Goal: Task Accomplishment & Management: Use online tool/utility

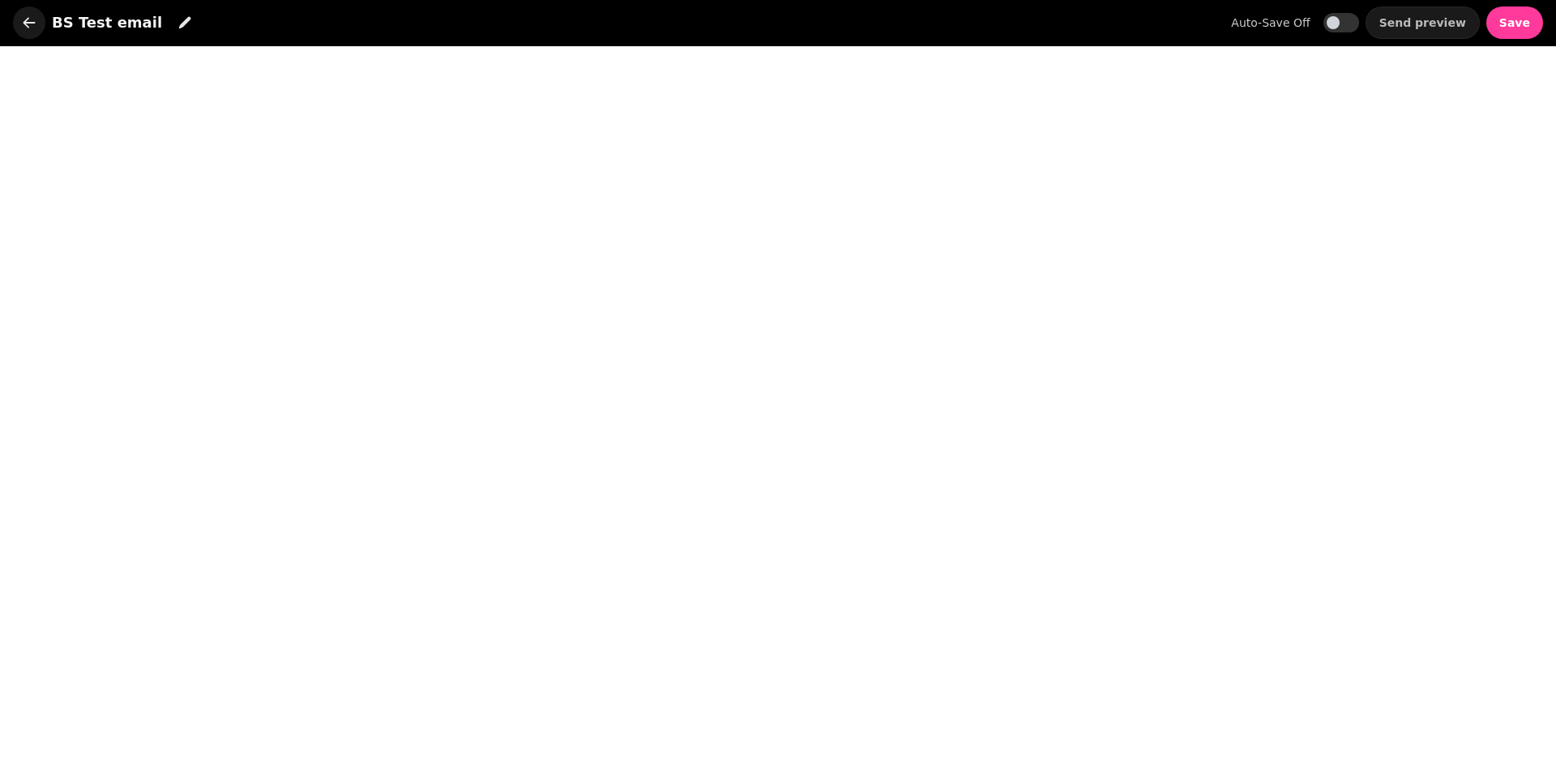
click at [22, 20] on icon "button" at bounding box center [29, 23] width 16 height 16
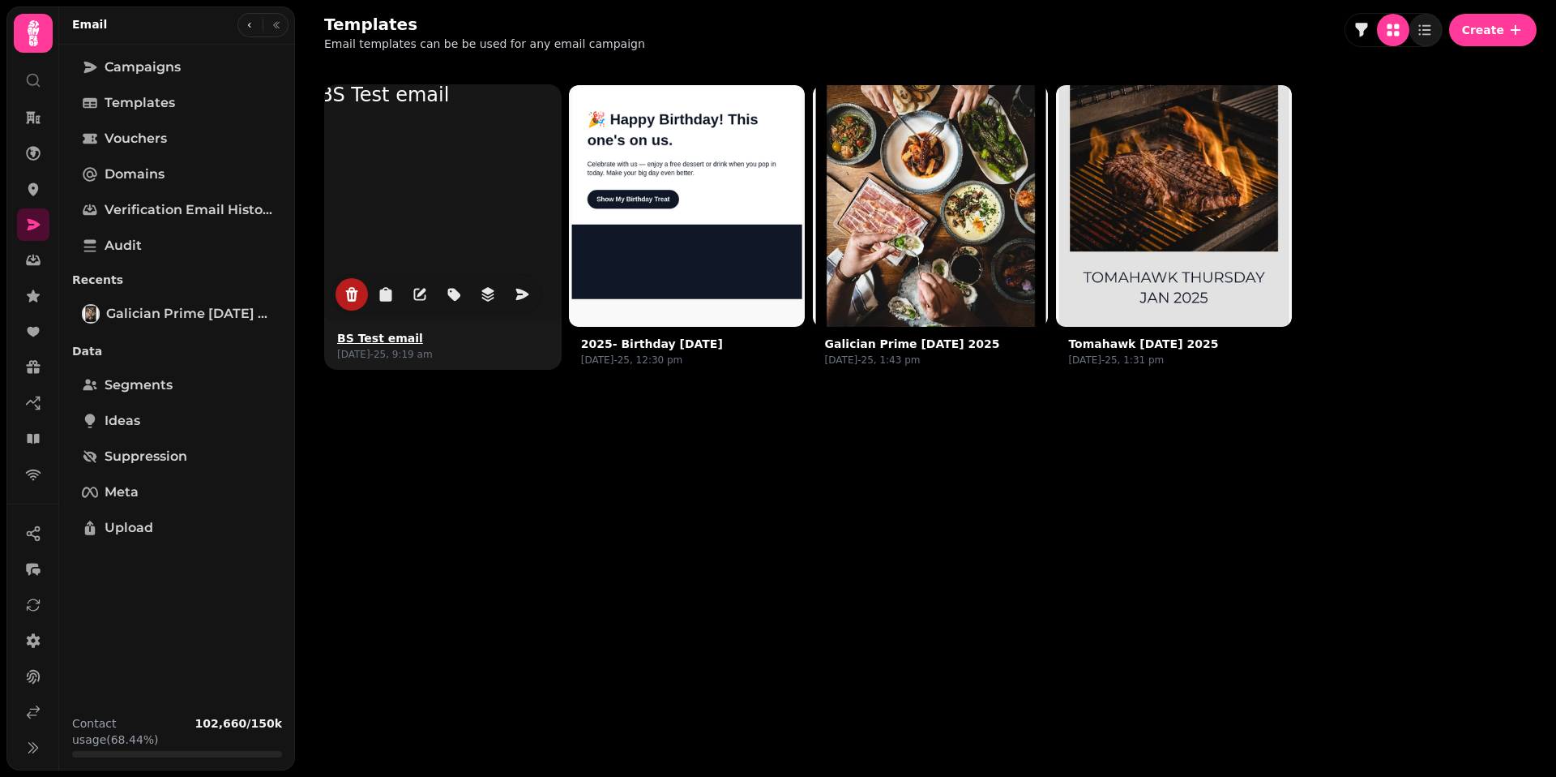
click at [351, 299] on icon "delete" at bounding box center [352, 294] width 12 height 15
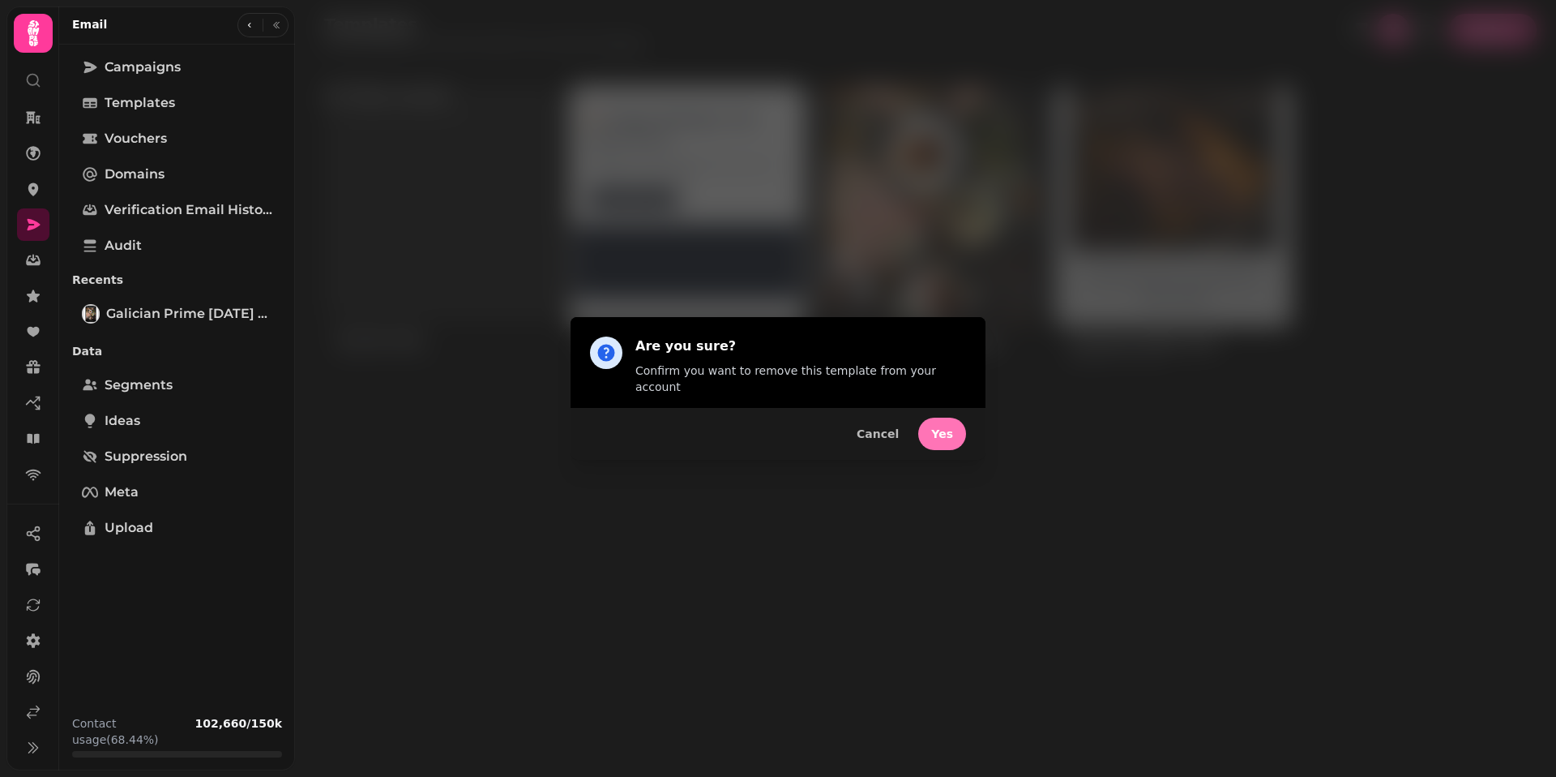
click at [949, 439] on button "Yes" at bounding box center [942, 433] width 48 height 32
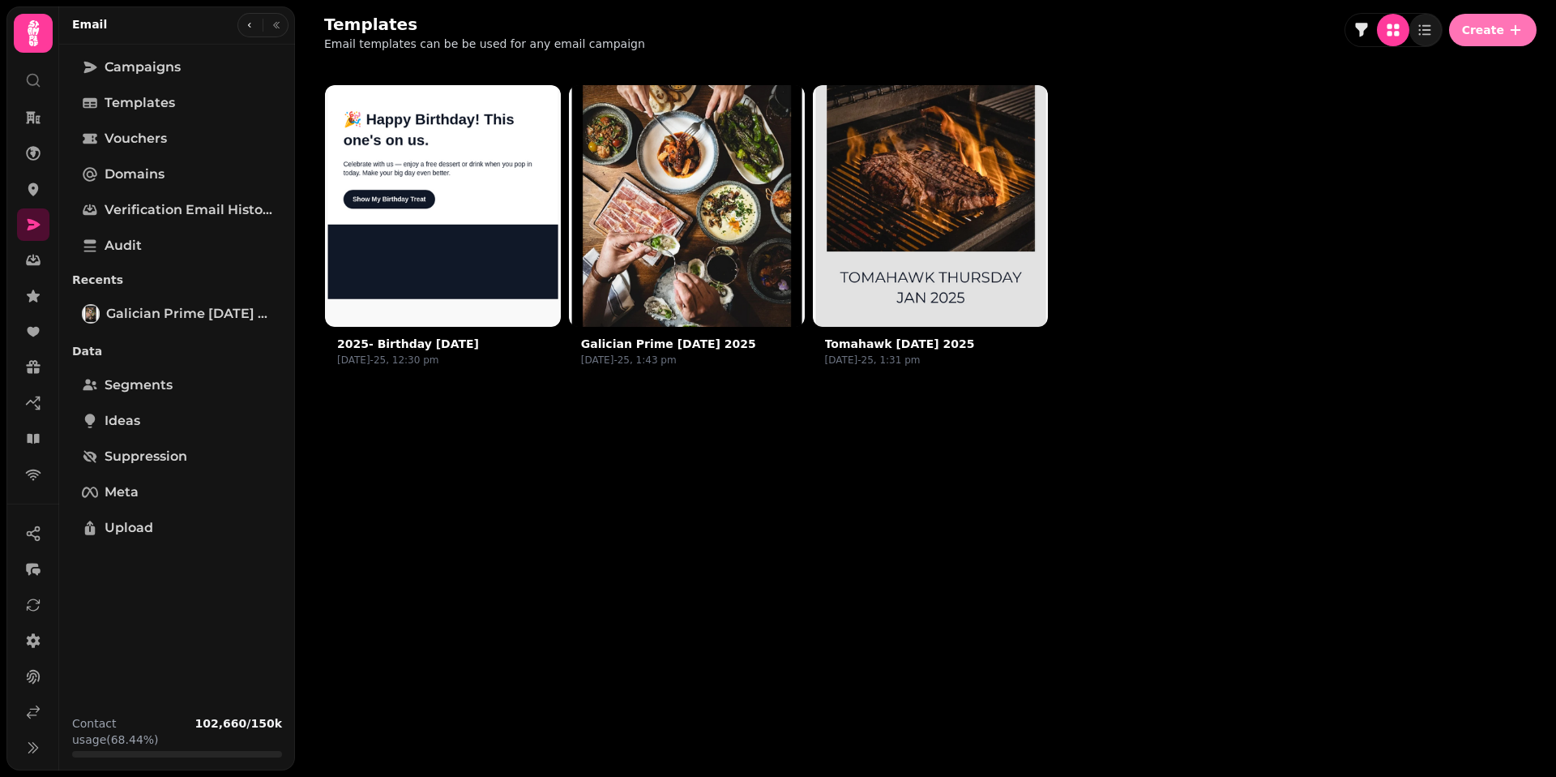
click at [1474, 29] on span "Create" at bounding box center [1483, 29] width 42 height 11
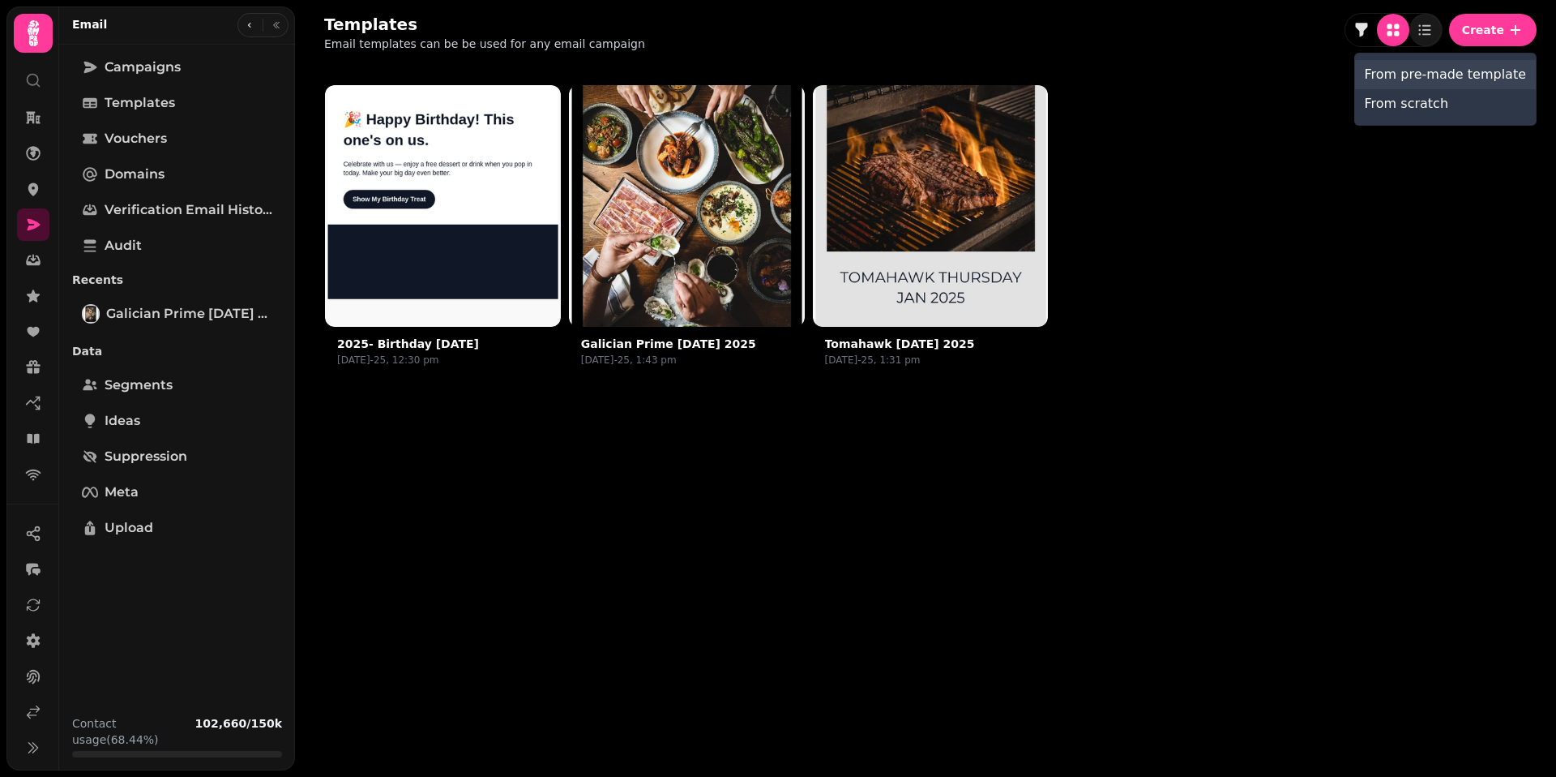
click at [1393, 75] on button "From pre-made template" at bounding box center [1445, 74] width 181 height 29
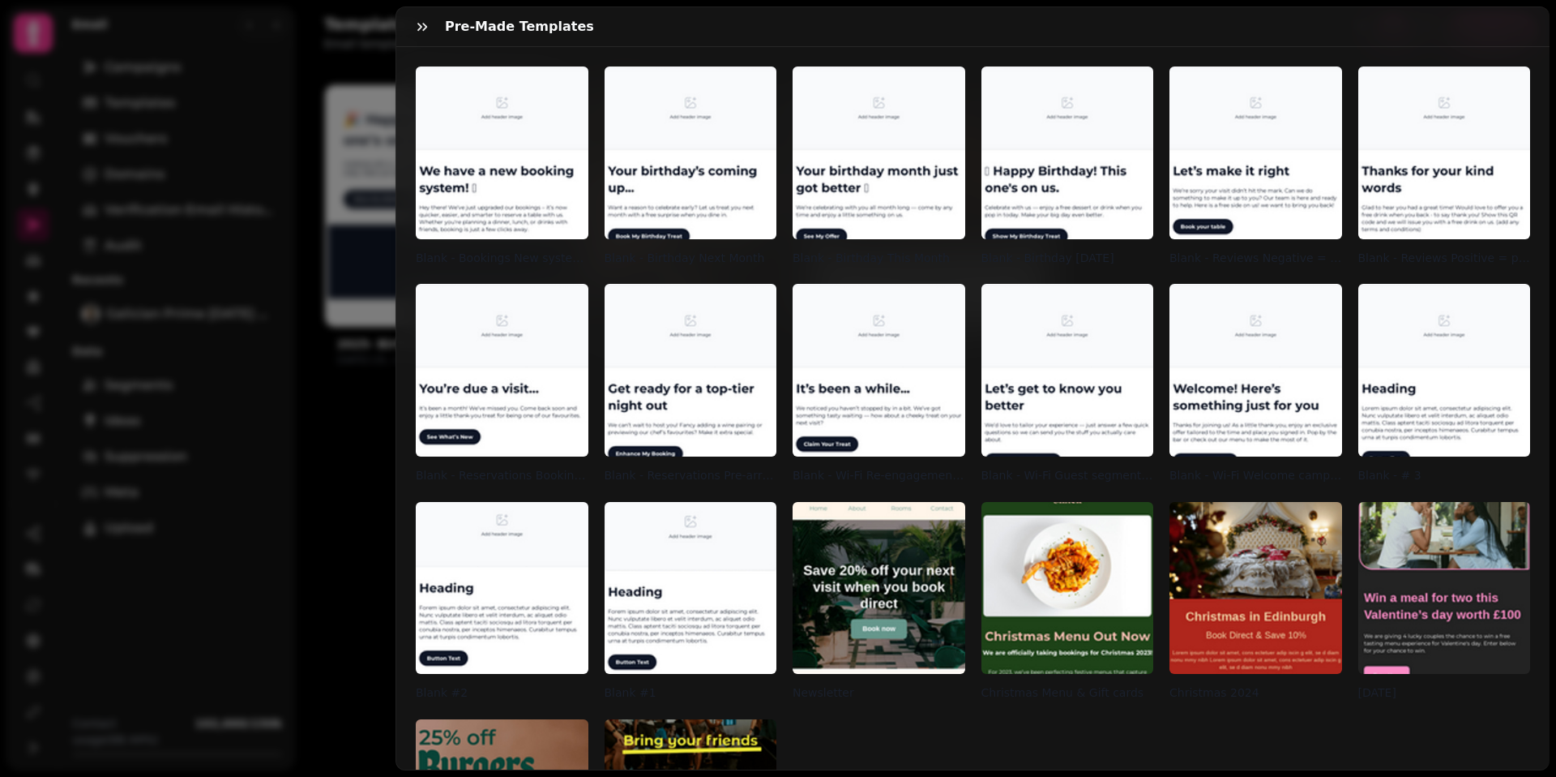
scroll to position [2, 0]
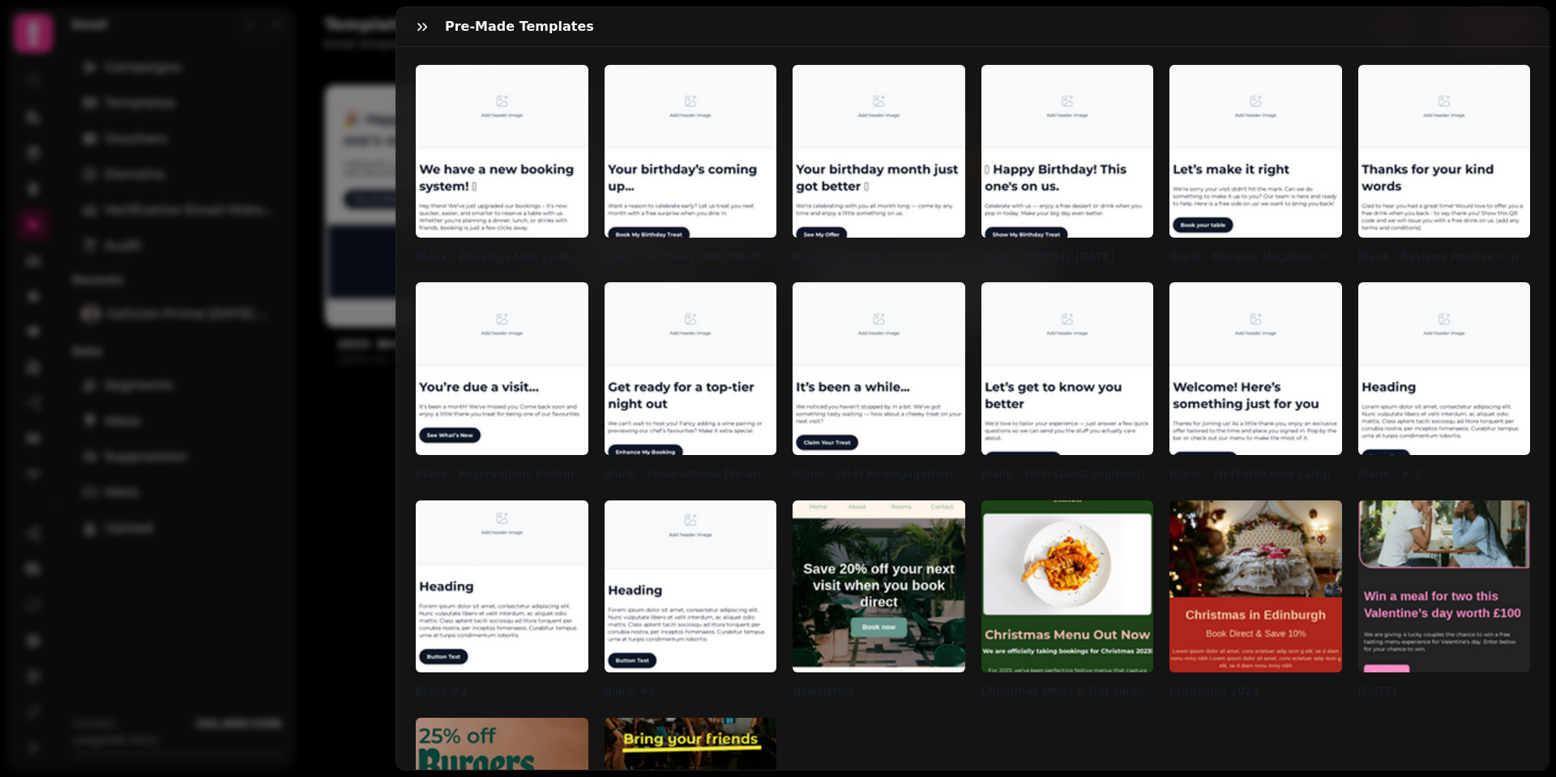
click at [699, 539] on img at bounding box center [691, 586] width 173 height 173
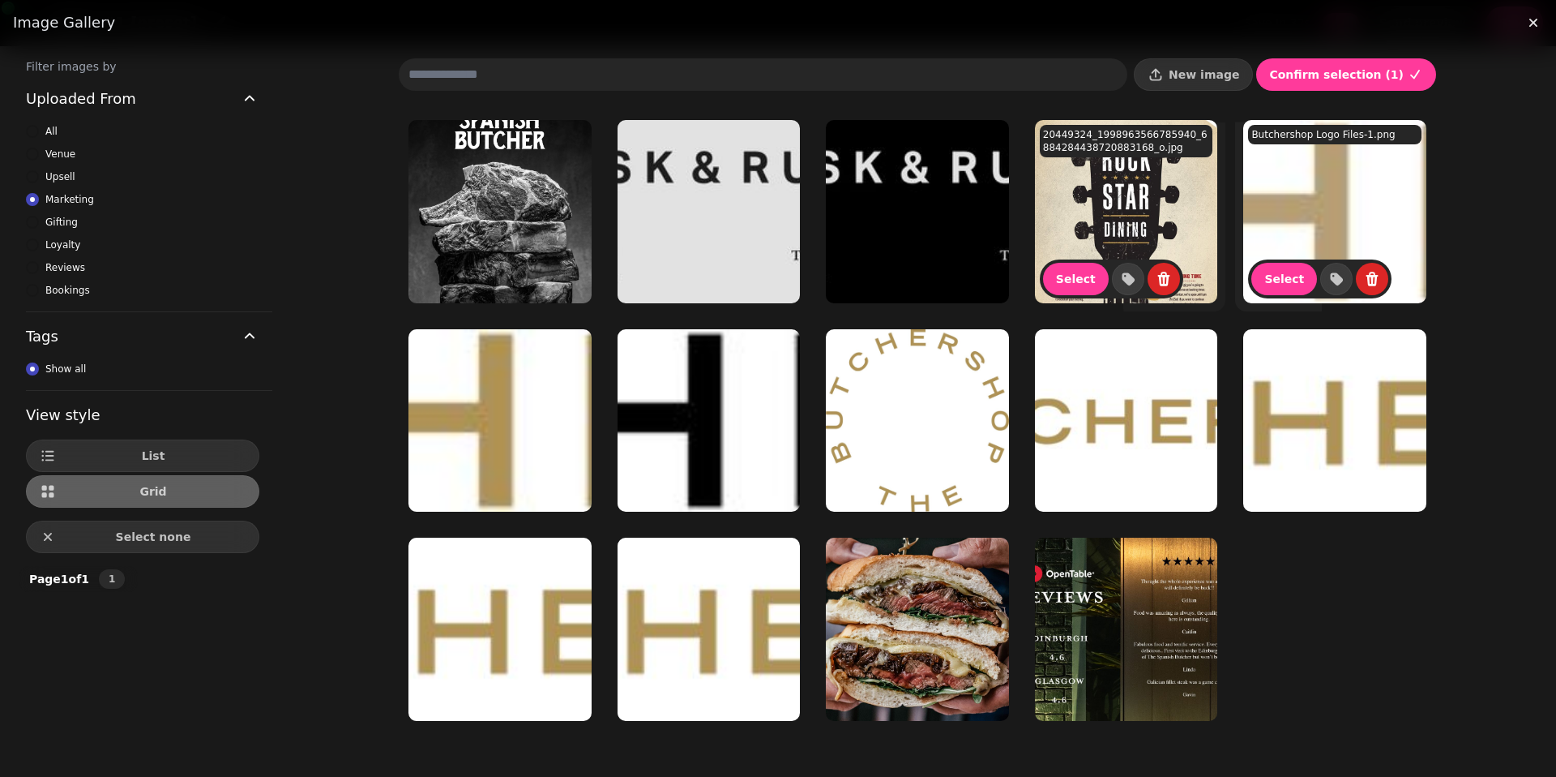
click at [1295, 220] on img at bounding box center [1334, 211] width 183 height 183
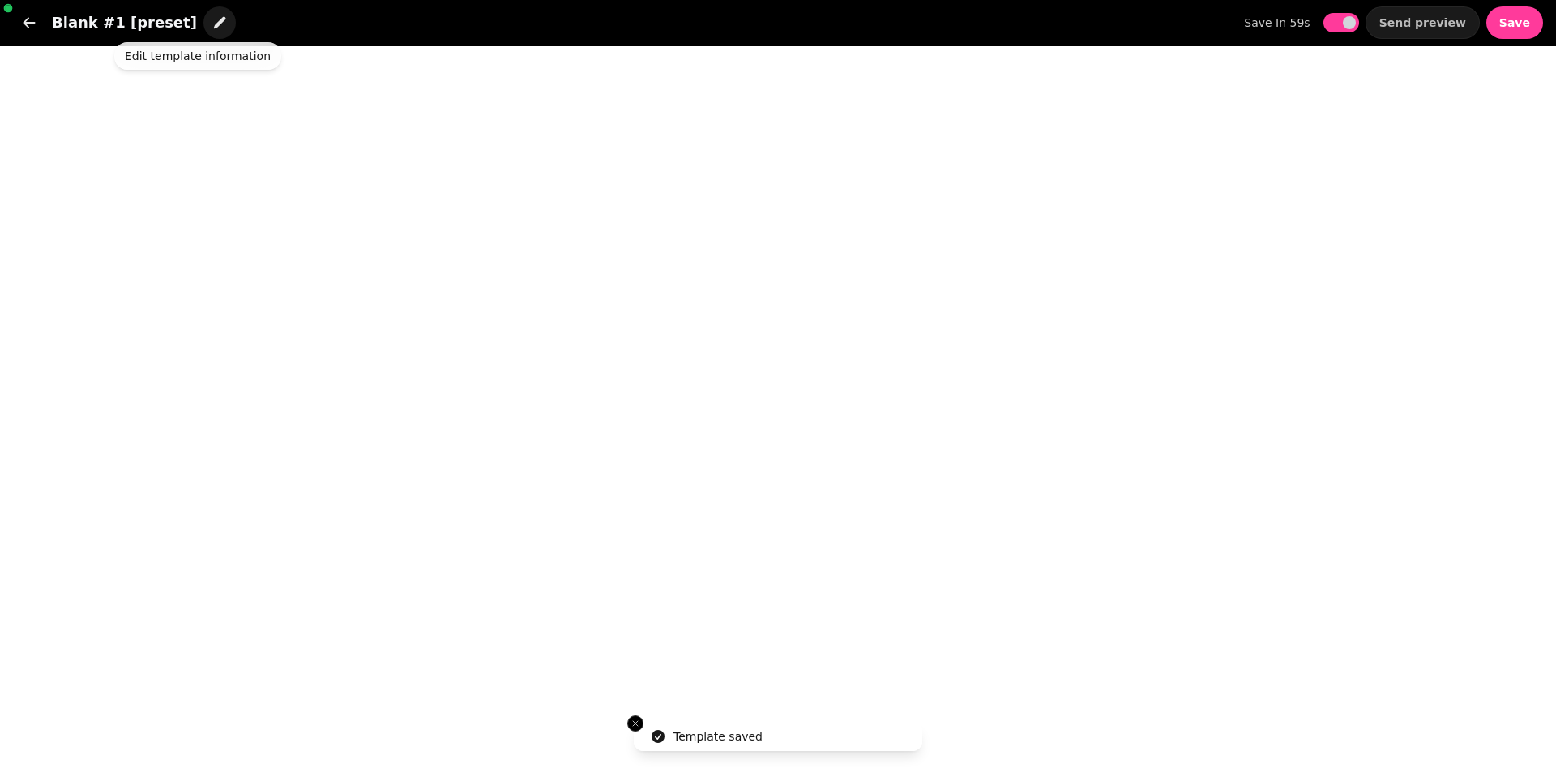
click at [203, 21] on button "button" at bounding box center [219, 22] width 32 height 32
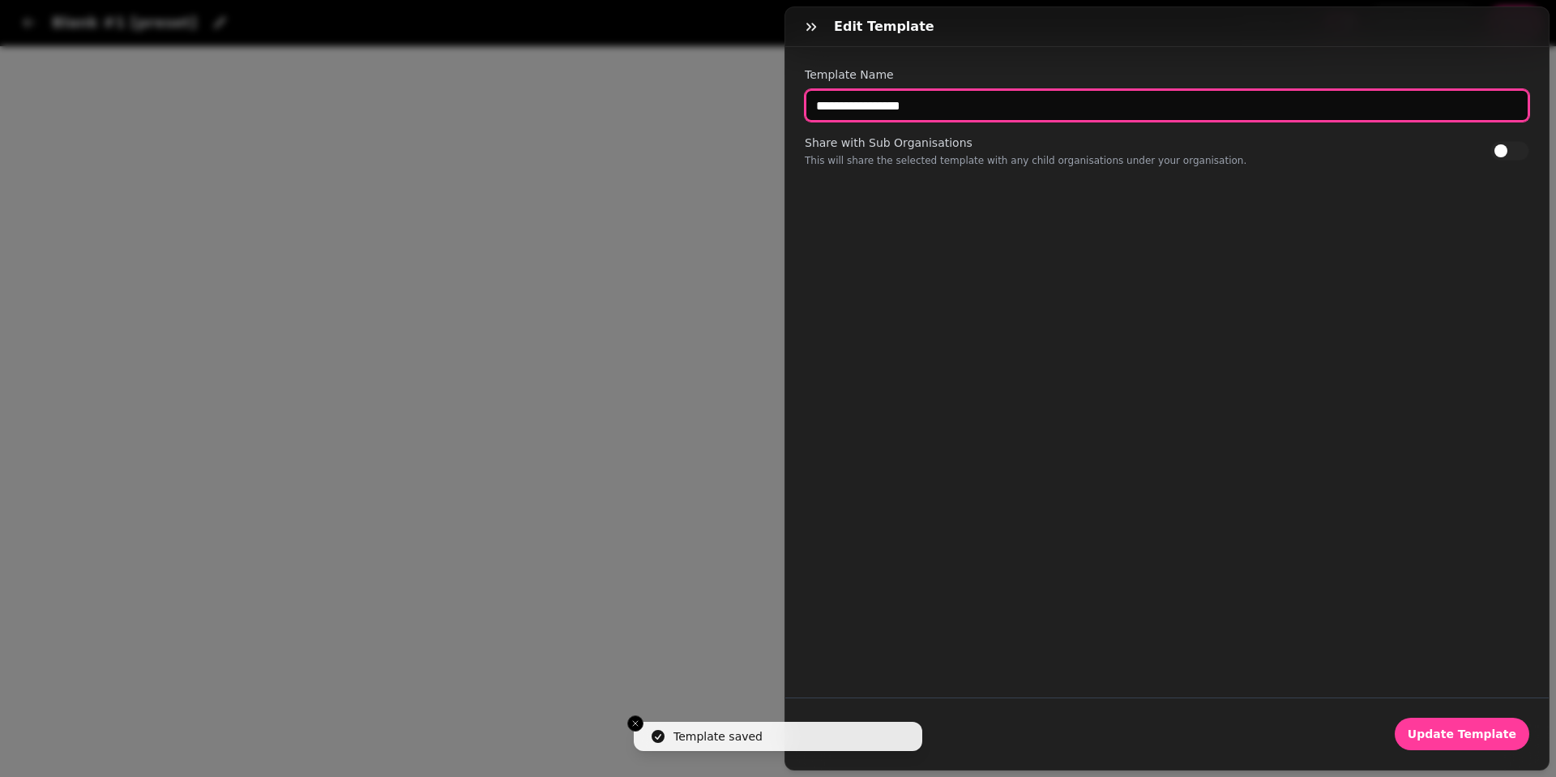
drag, startPoint x: 942, startPoint y: 109, endPoint x: 758, endPoint y: 112, distance: 184.0
click at [758, 112] on div "**********" at bounding box center [778, 401] width 1556 height 751
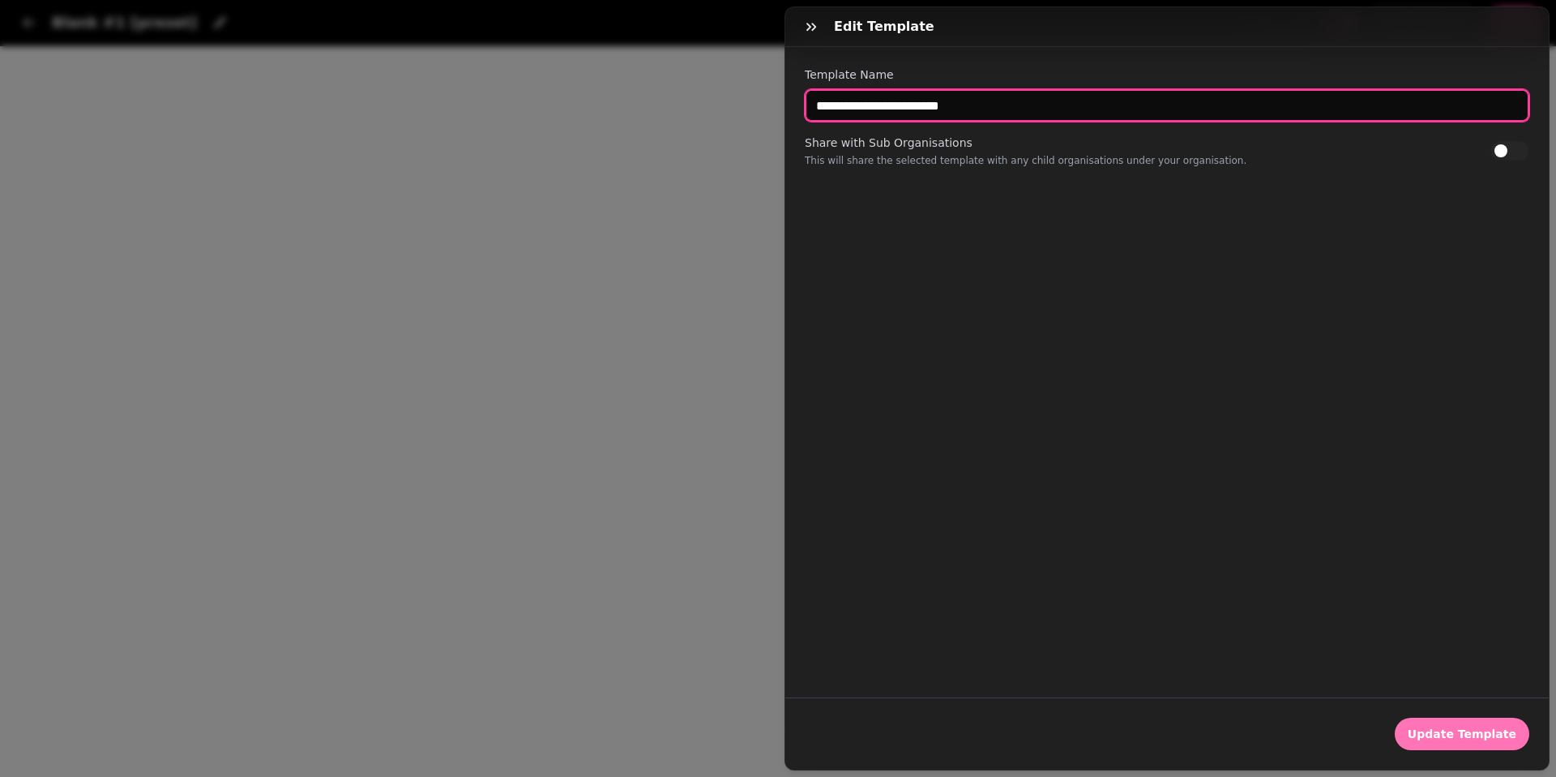
type input "**********"
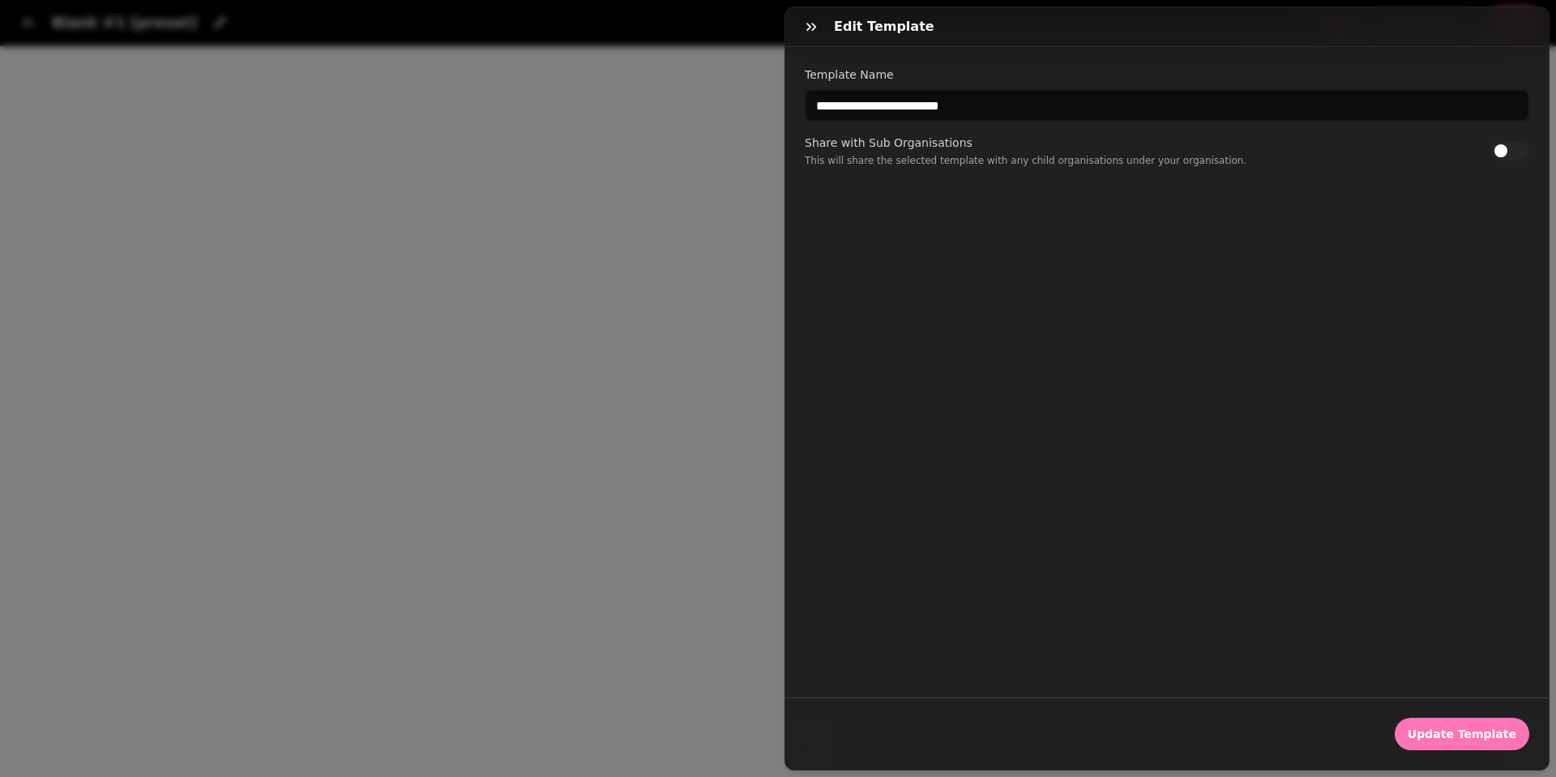
click at [1481, 739] on span "Update Template" at bounding box center [1462, 733] width 109 height 11
click at [1437, 728] on span "Update Template" at bounding box center [1462, 733] width 109 height 11
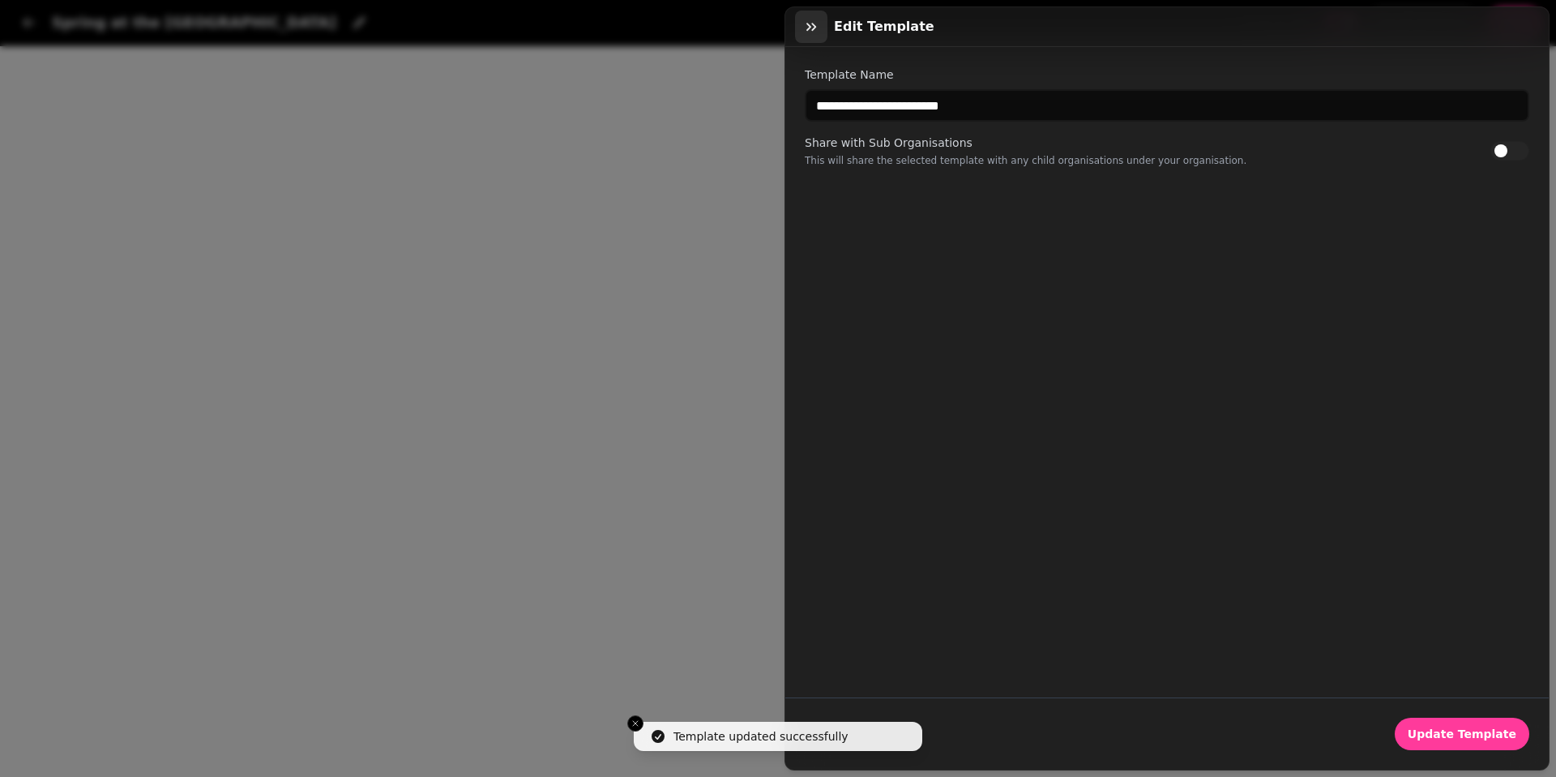
click at [808, 21] on icon "button" at bounding box center [811, 27] width 16 height 16
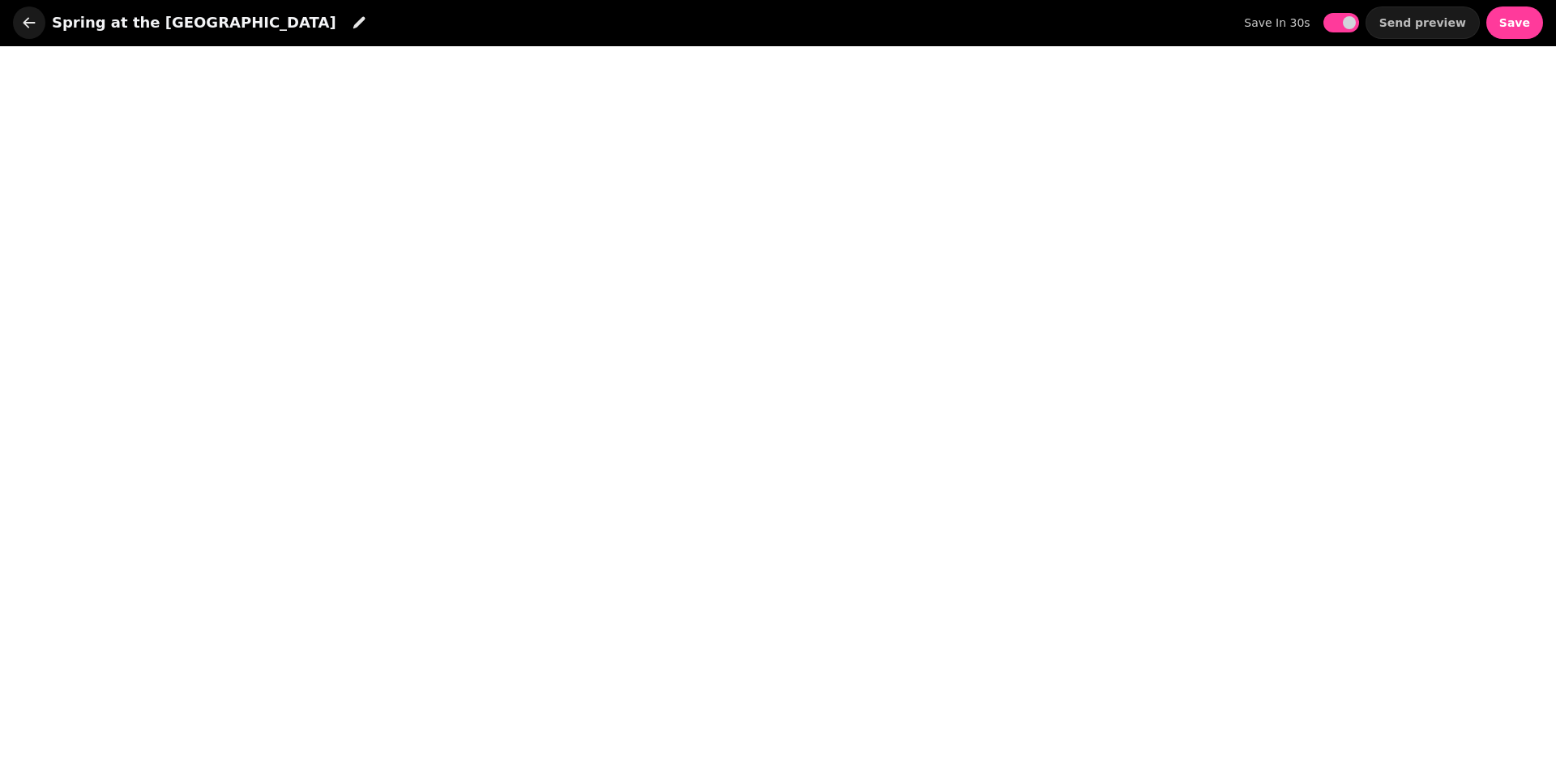
click at [24, 29] on icon "button" at bounding box center [29, 23] width 16 height 16
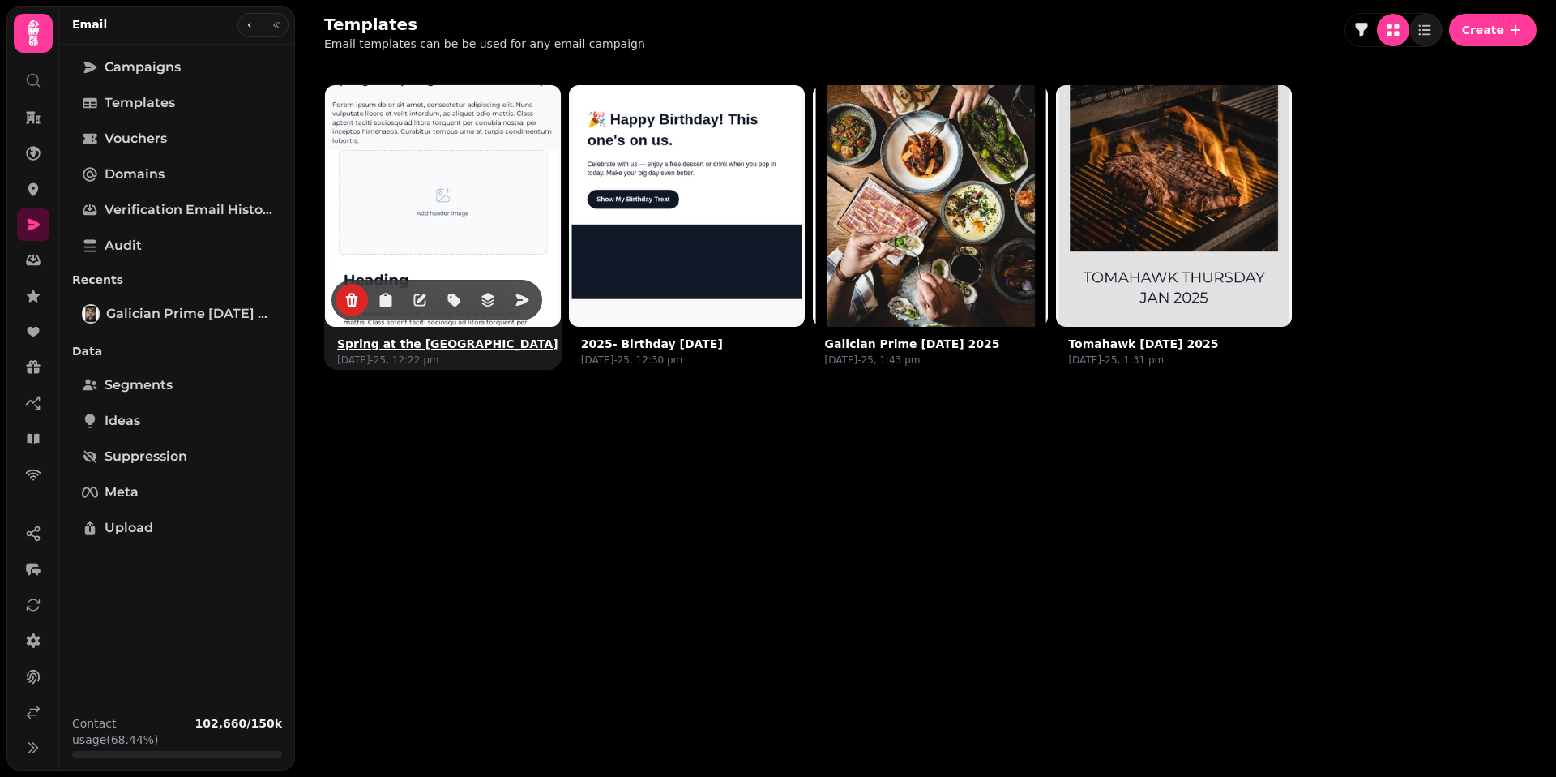
click at [503, 223] on img at bounding box center [442, 202] width 353 height 353
